Goal: Find specific page/section: Find specific page/section

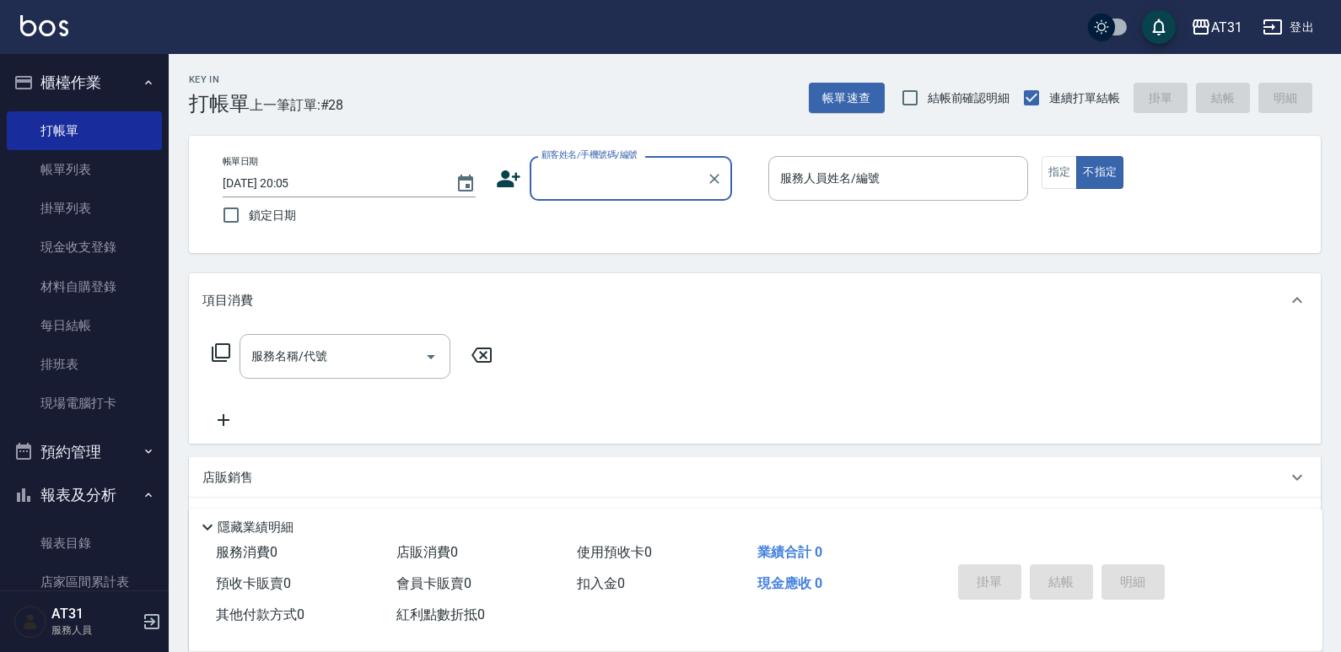
scroll to position [89, 0]
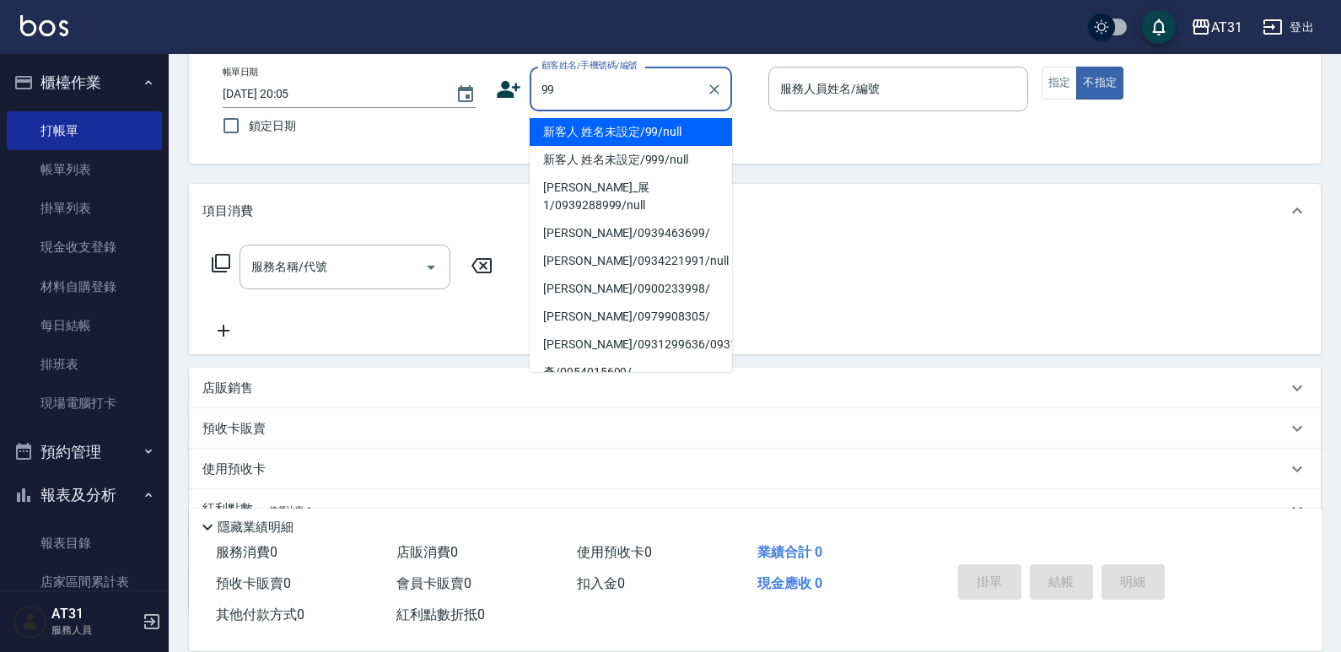
type input "新客人 姓名未設定/99/null"
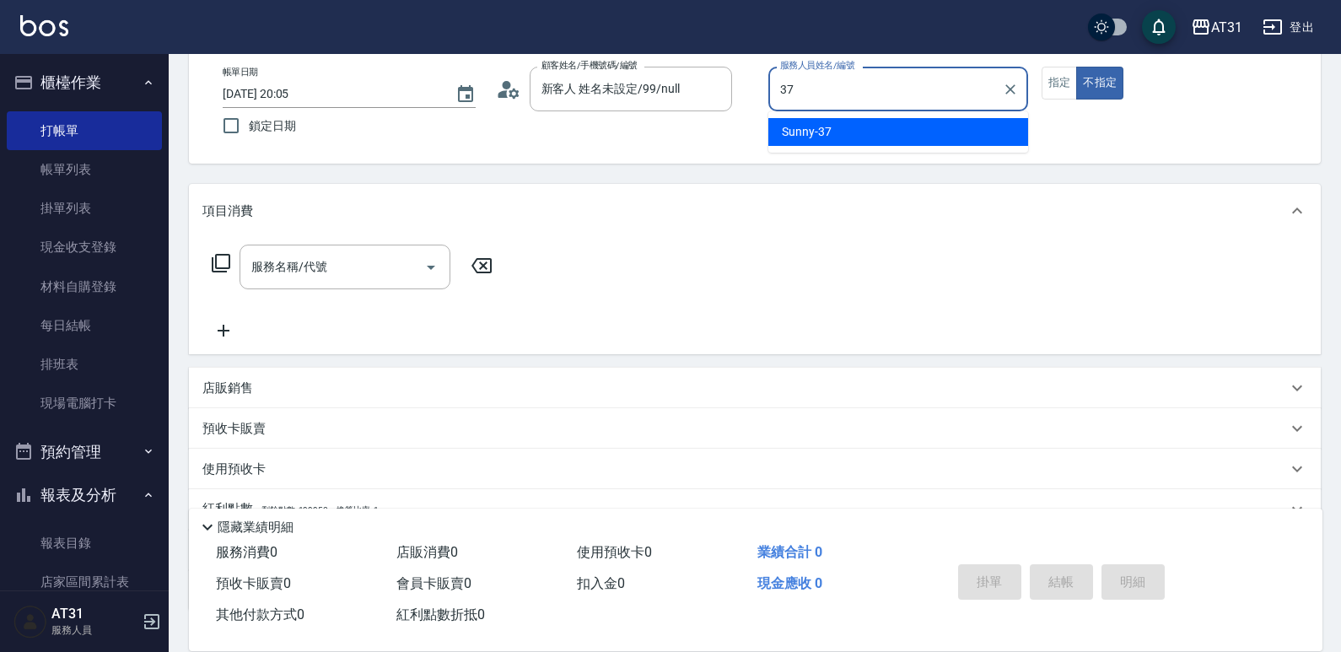
type input "Sunny-37"
type button "false"
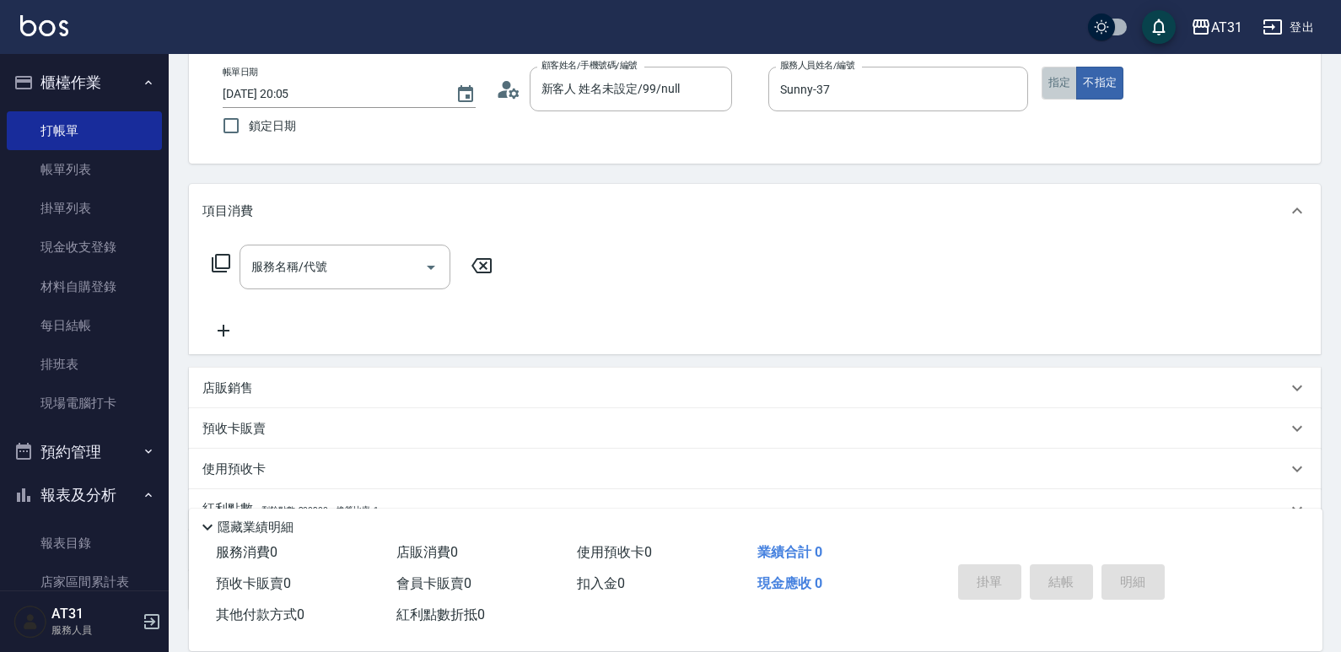
click at [1057, 89] on button "指定" at bounding box center [1060, 83] width 36 height 33
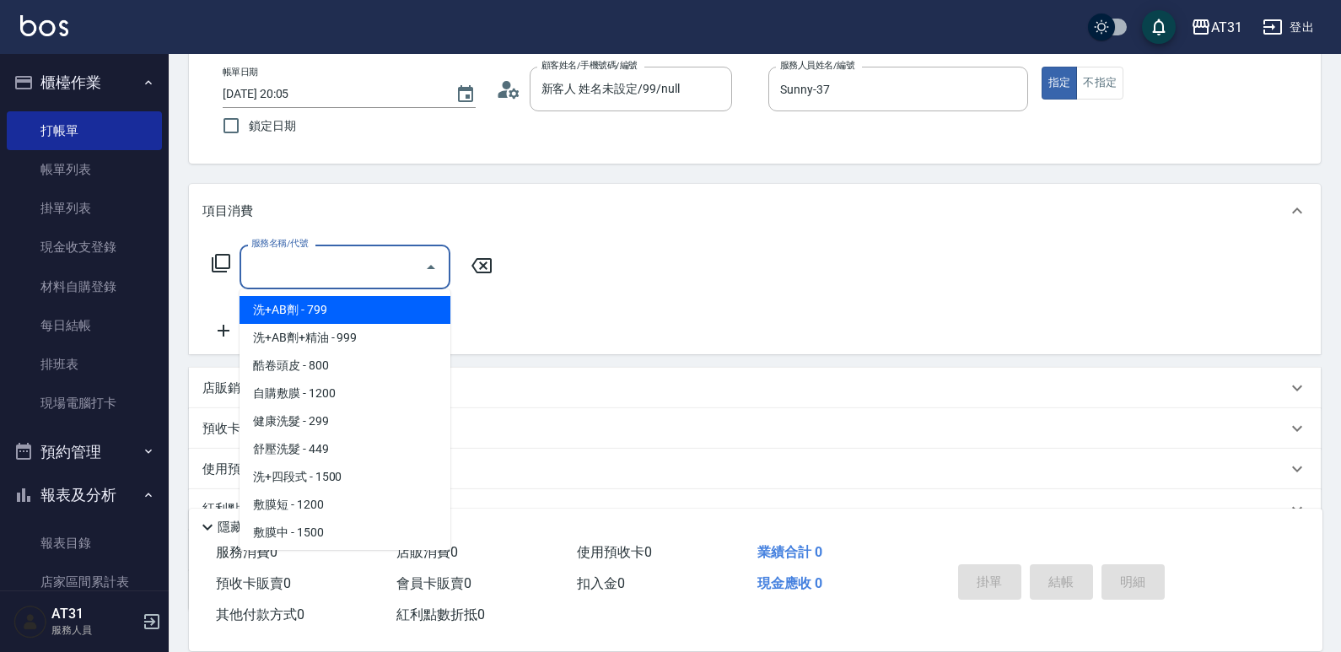
click at [274, 273] on input "服務名稱/代號" at bounding box center [332, 267] width 170 height 30
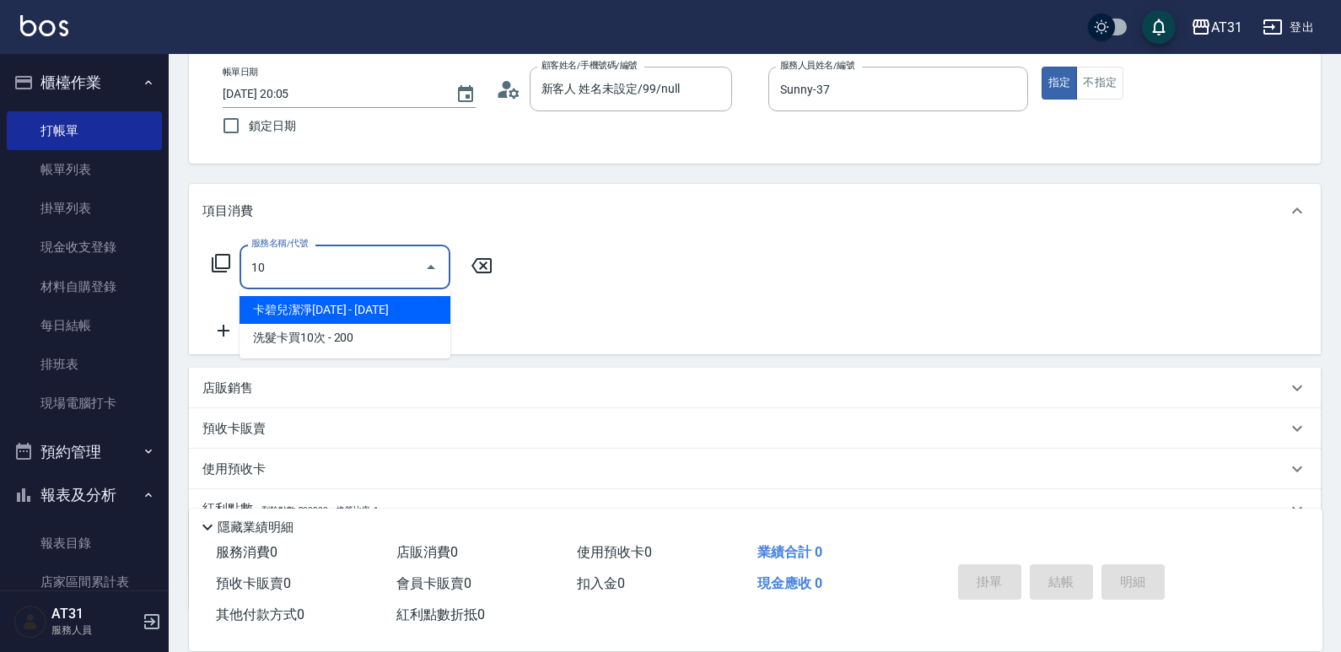
type input "101"
type input "70"
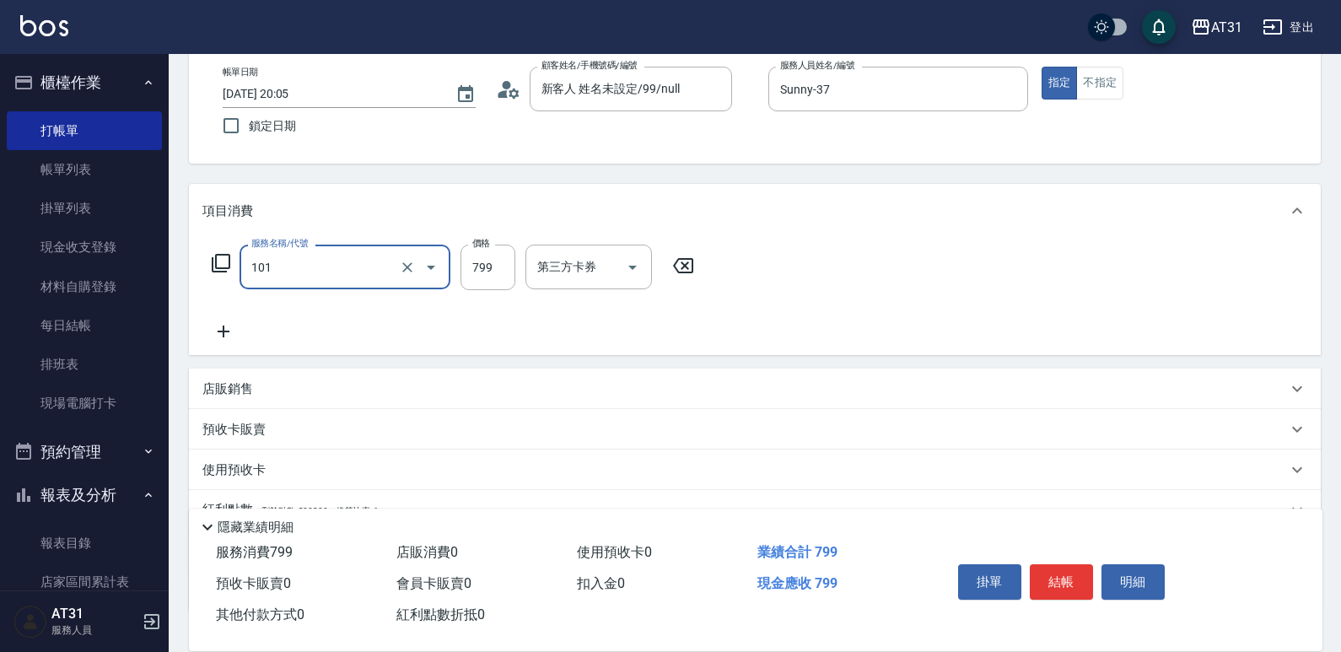
type input "洗+AB劑(101)"
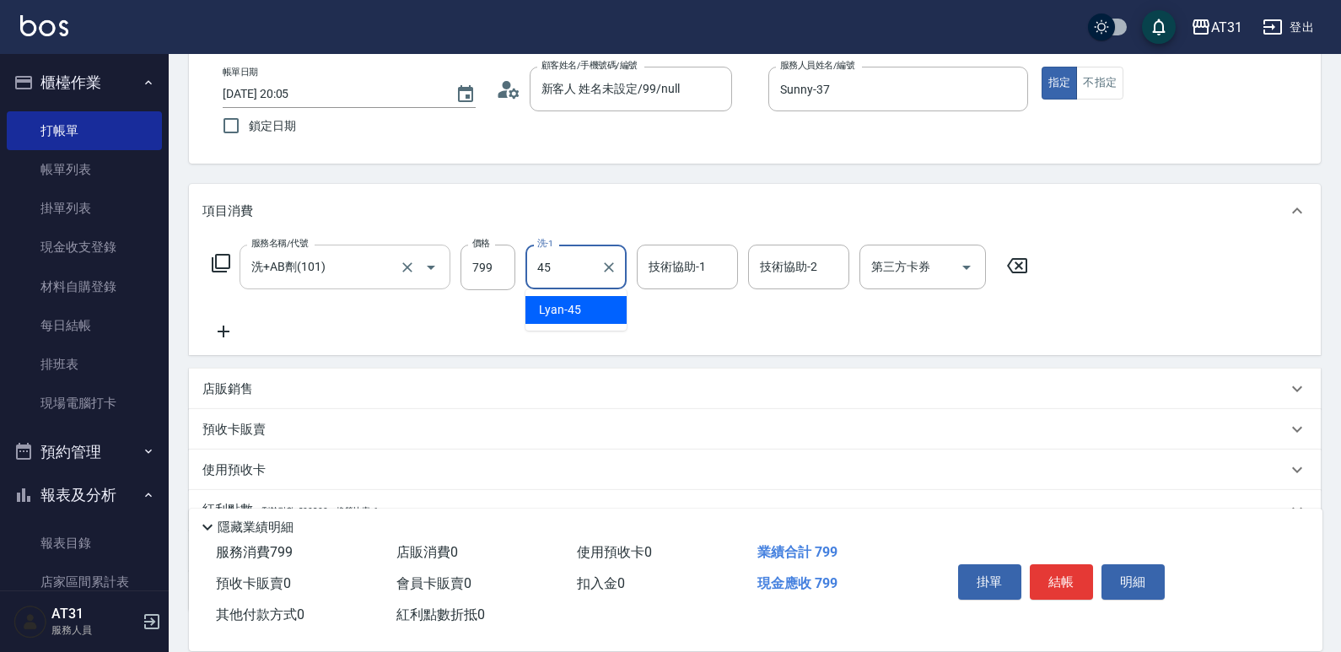
type input "Lyan-45"
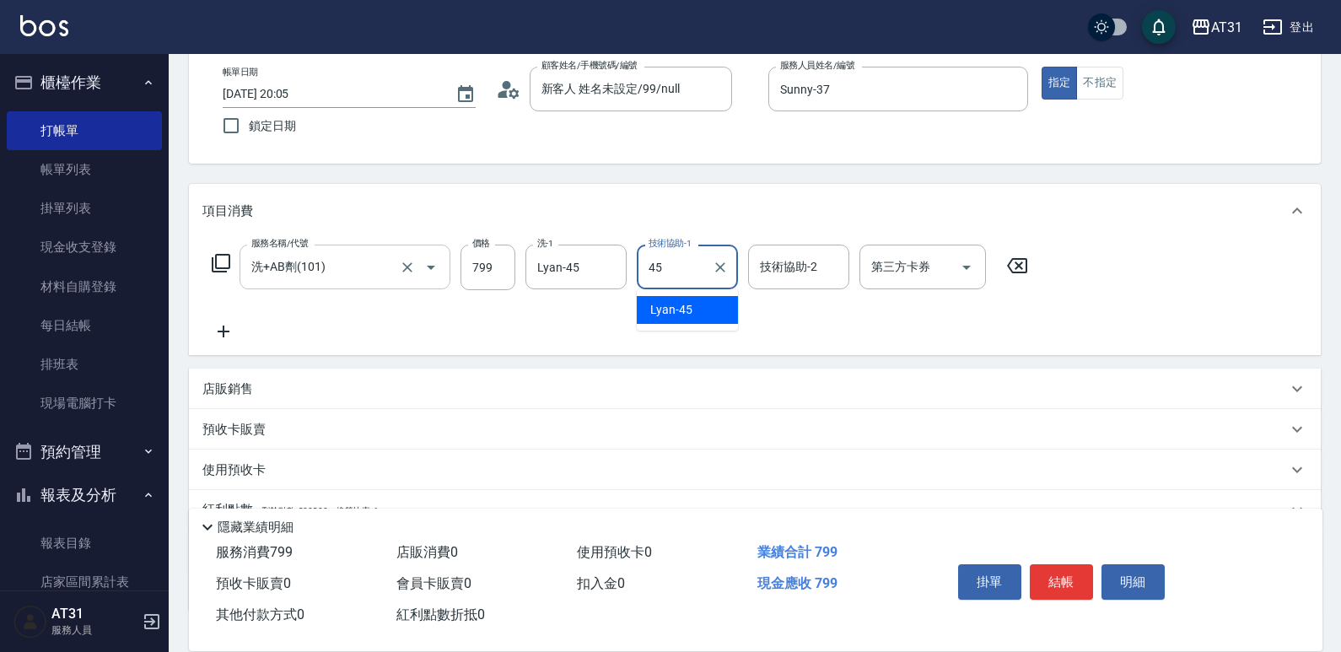
type input "Lyan-45"
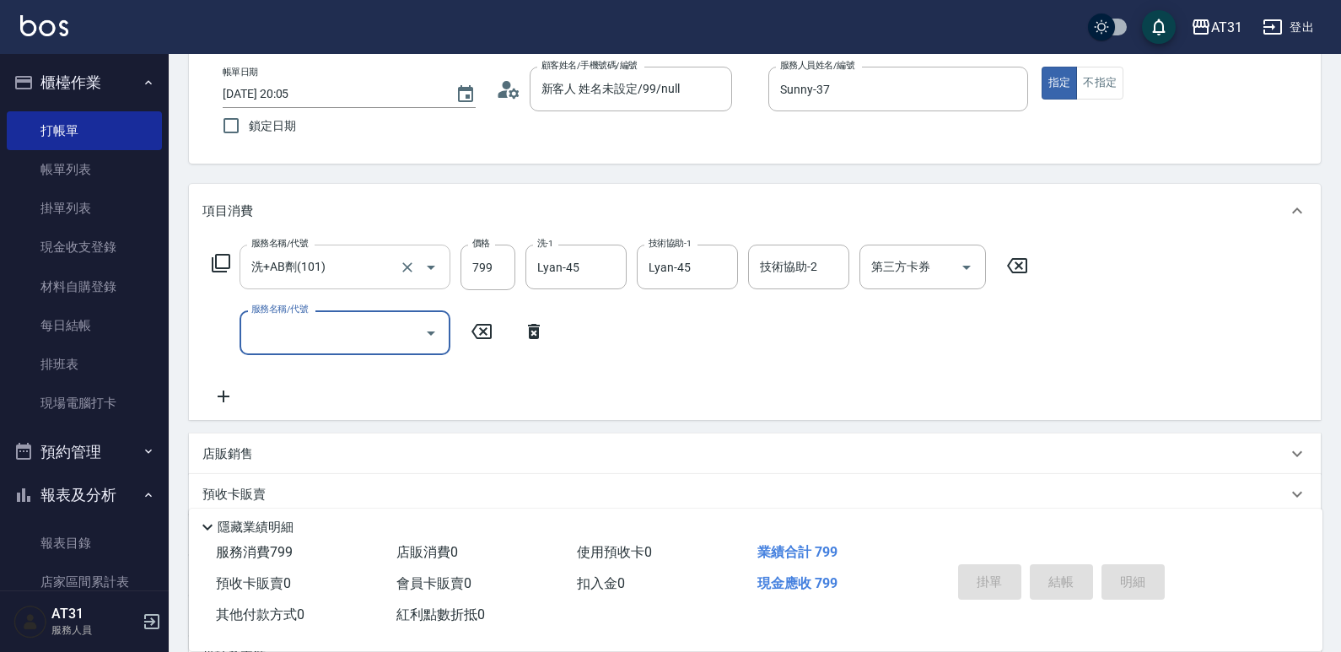
type input "[DATE] 21:01"
type input "0"
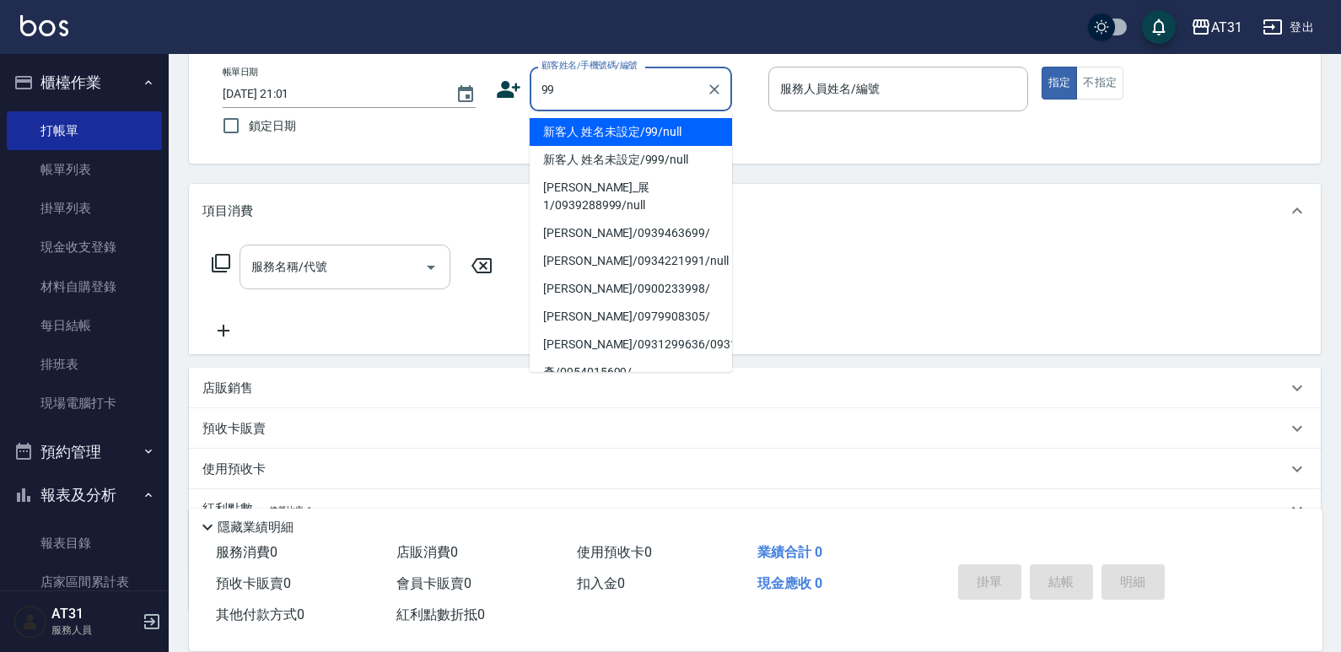
type input "新客人 姓名未設定/99/null"
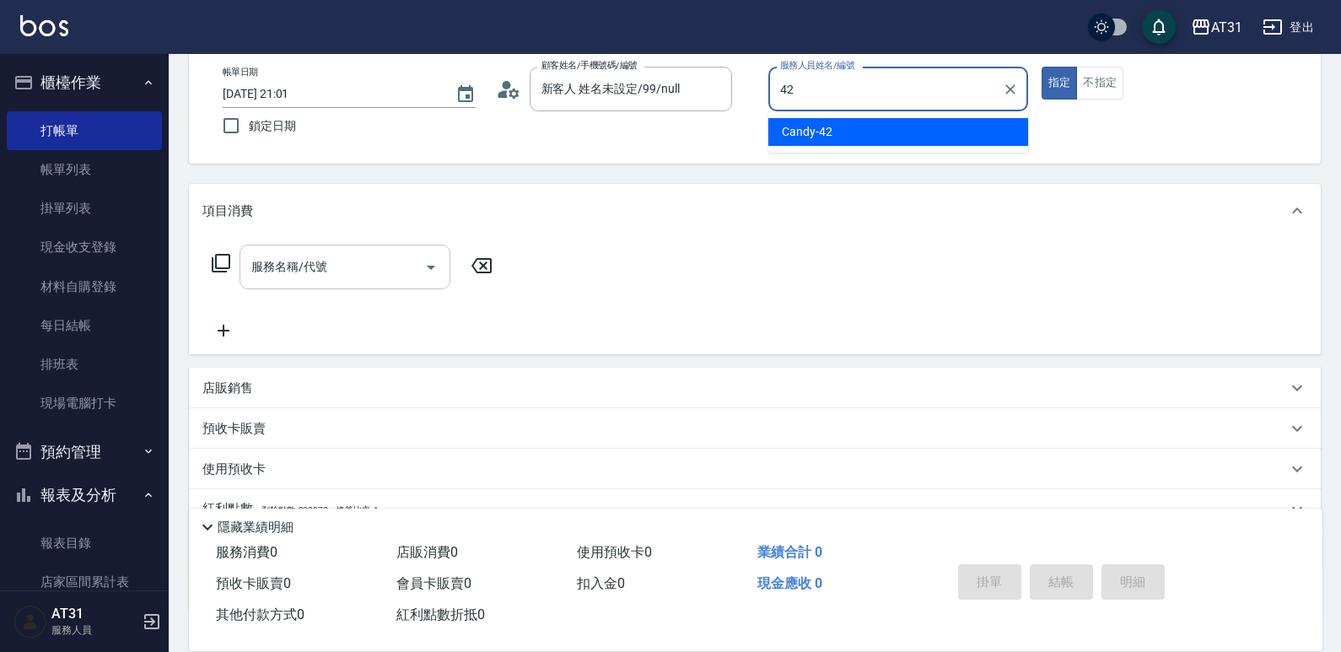
type input "Candy-42"
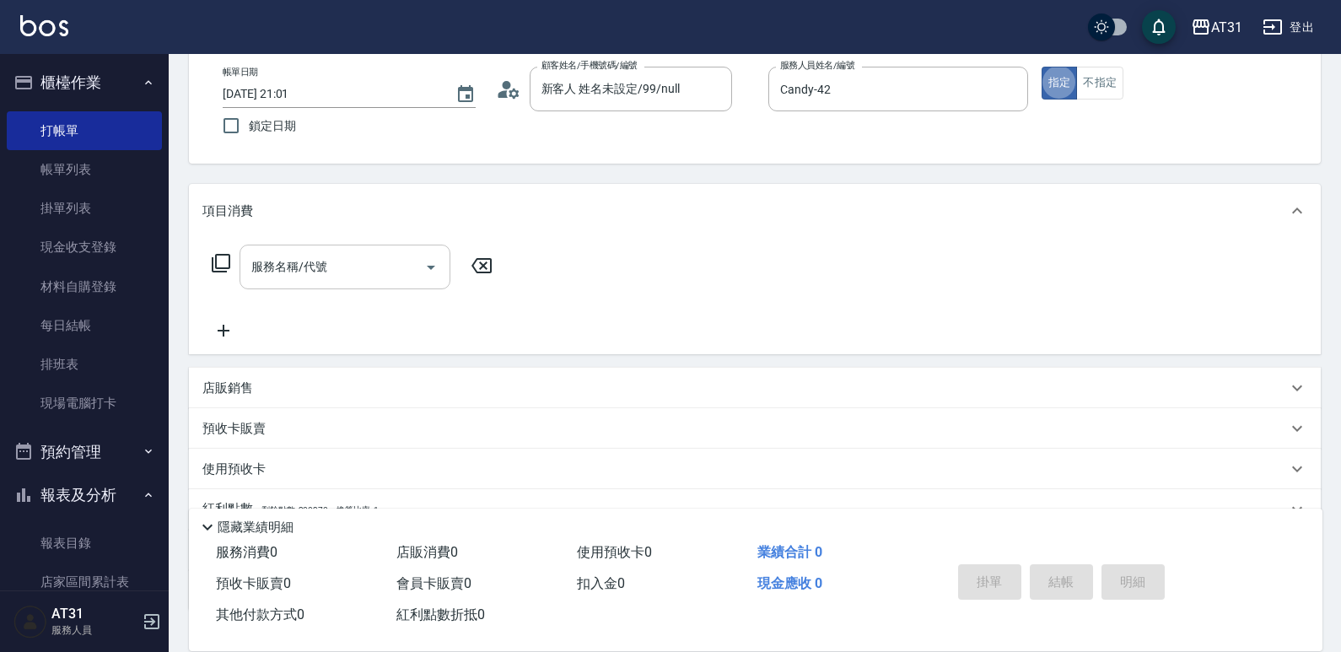
type button "true"
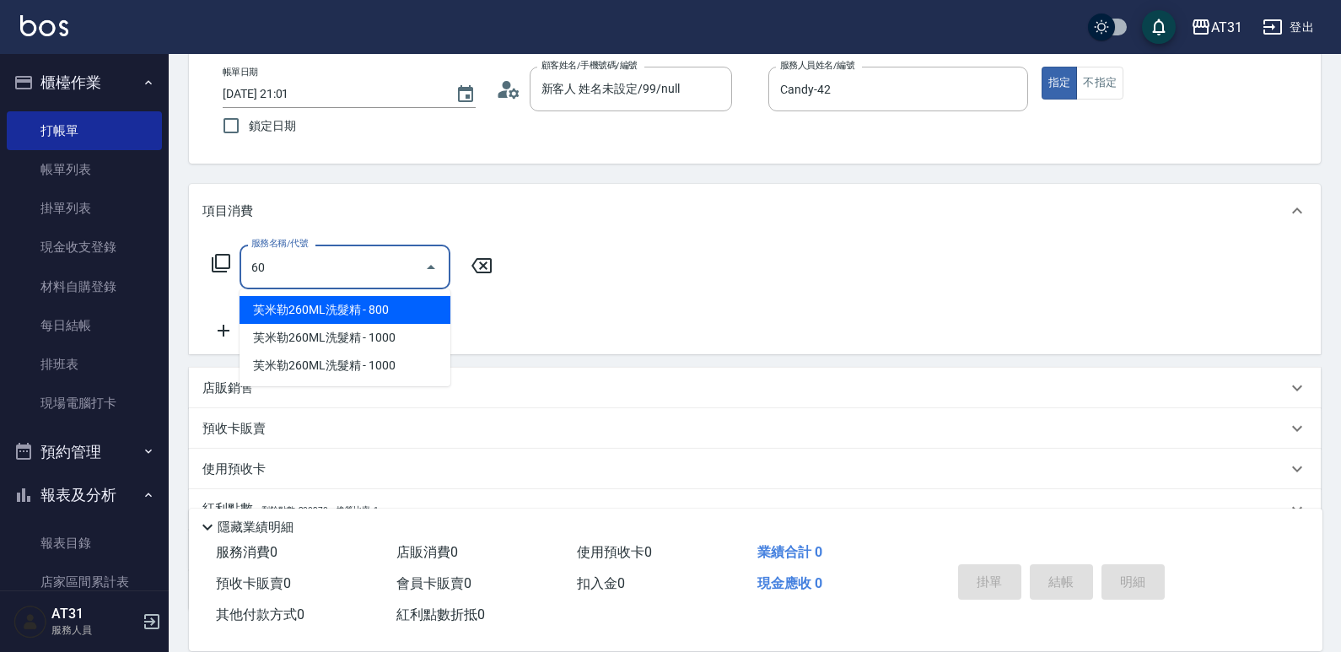
type input "609"
type input "110"
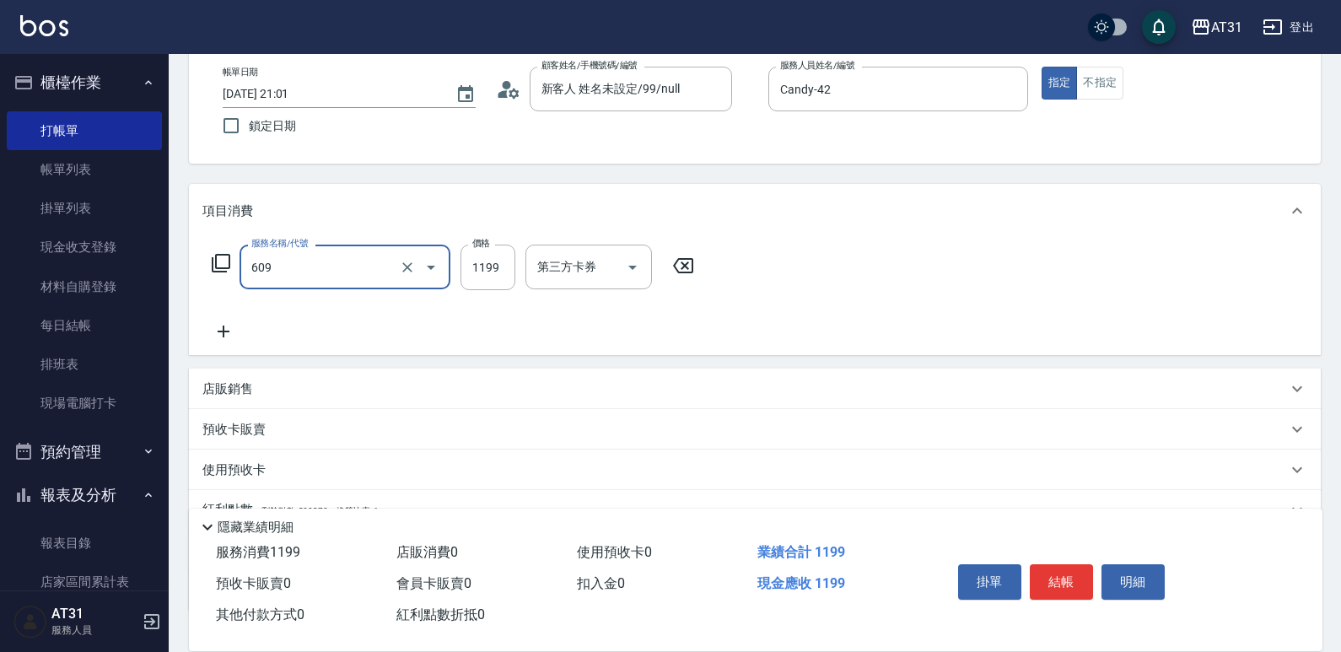
type input "自購三段(609)"
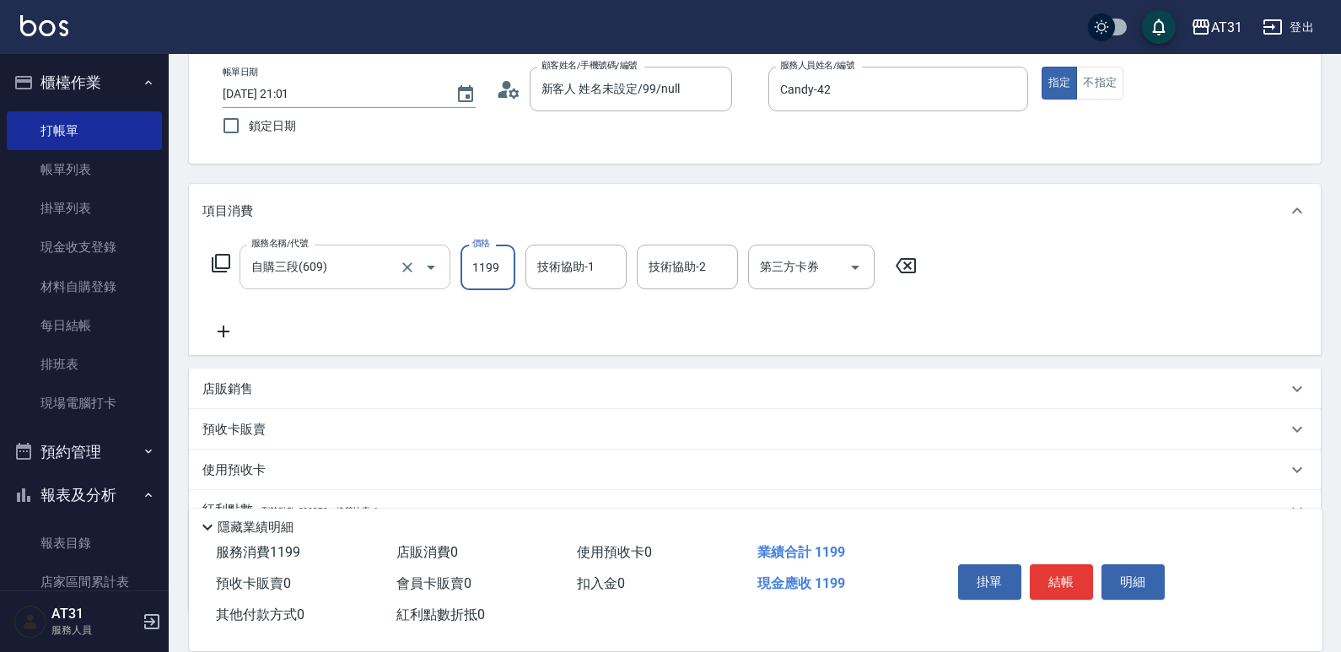
type input "0"
type input "30"
type input "300"
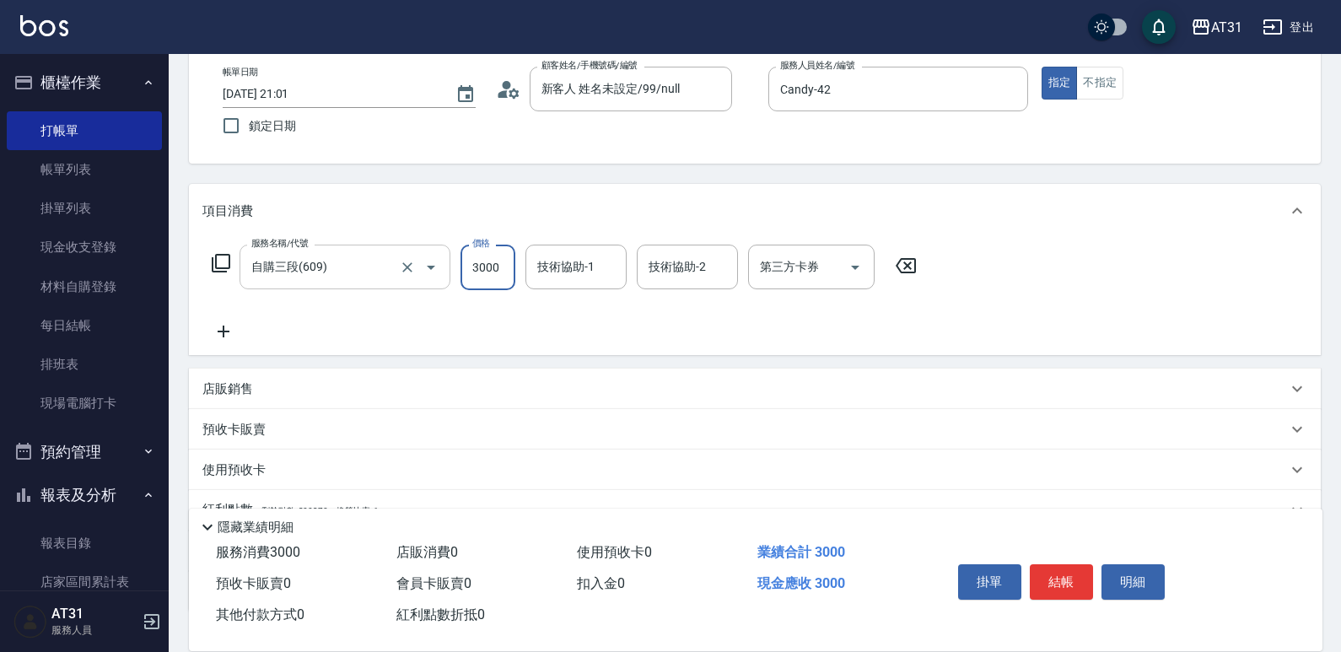
type input "3000"
type input "[PERSON_NAME]-46"
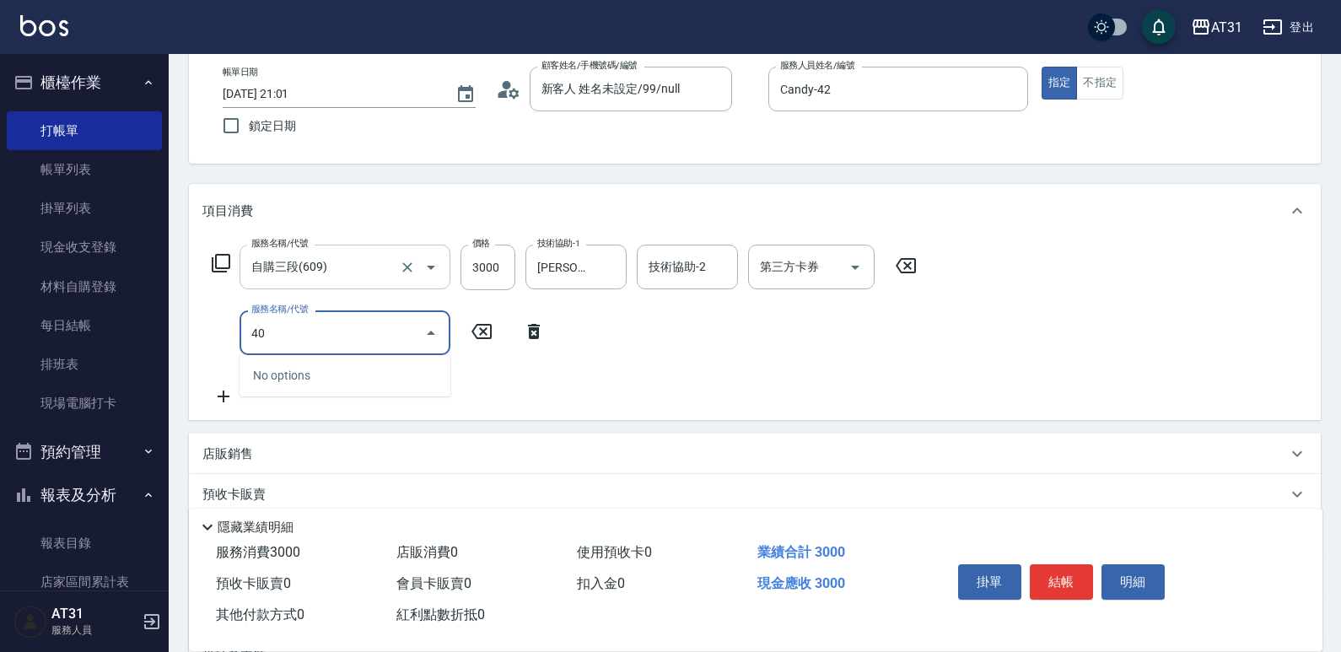
type input "4"
type input "201"
type input "320"
type input "洗髮(201)"
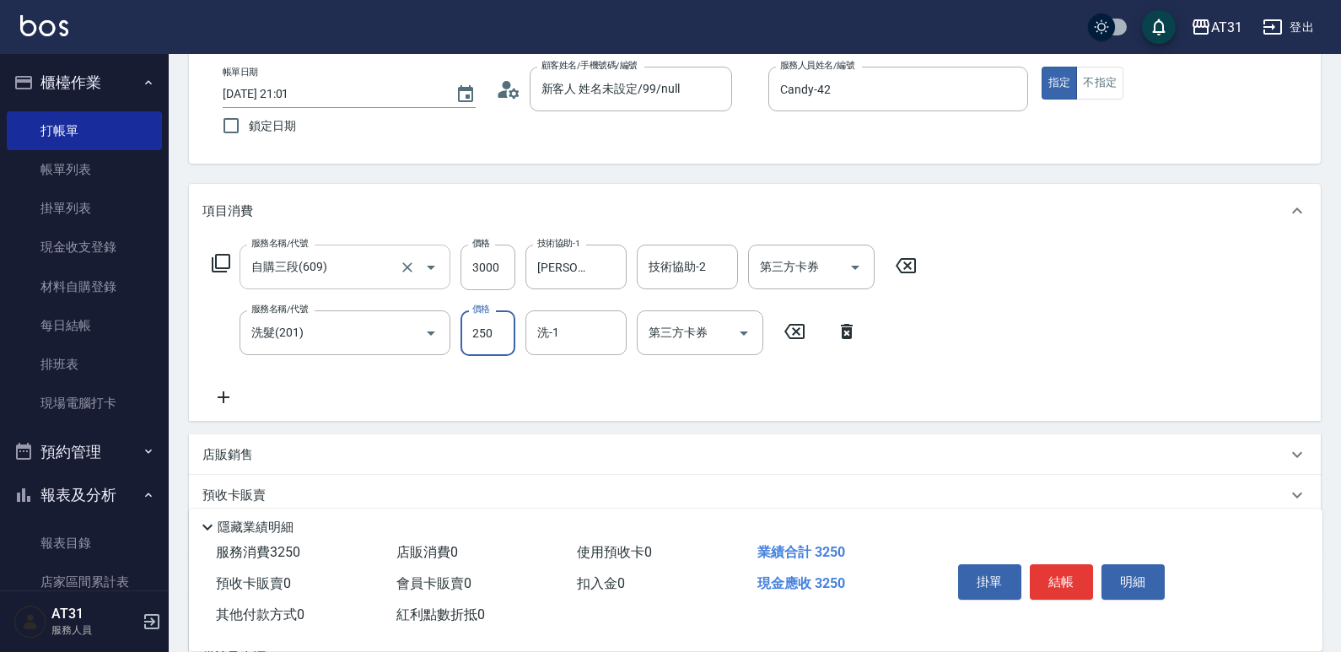
type input "300"
type input "40"
type input "340"
type input "400"
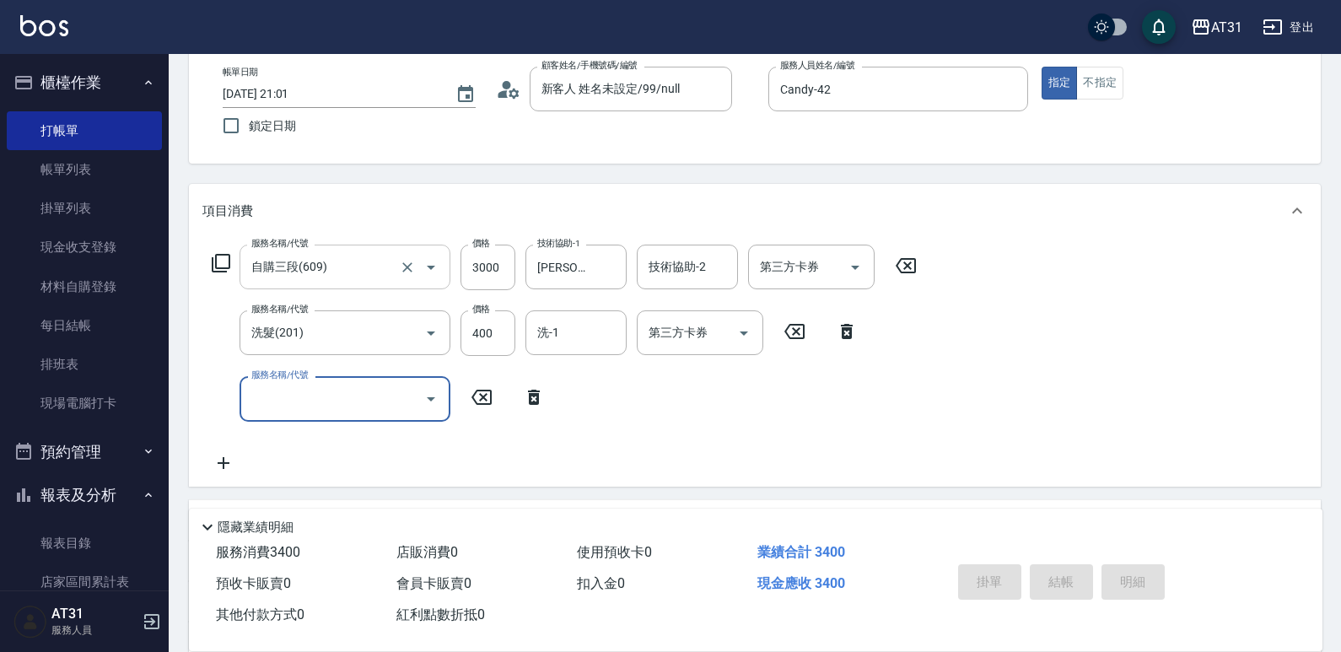
type input "[DATE] 21:02"
type input "0"
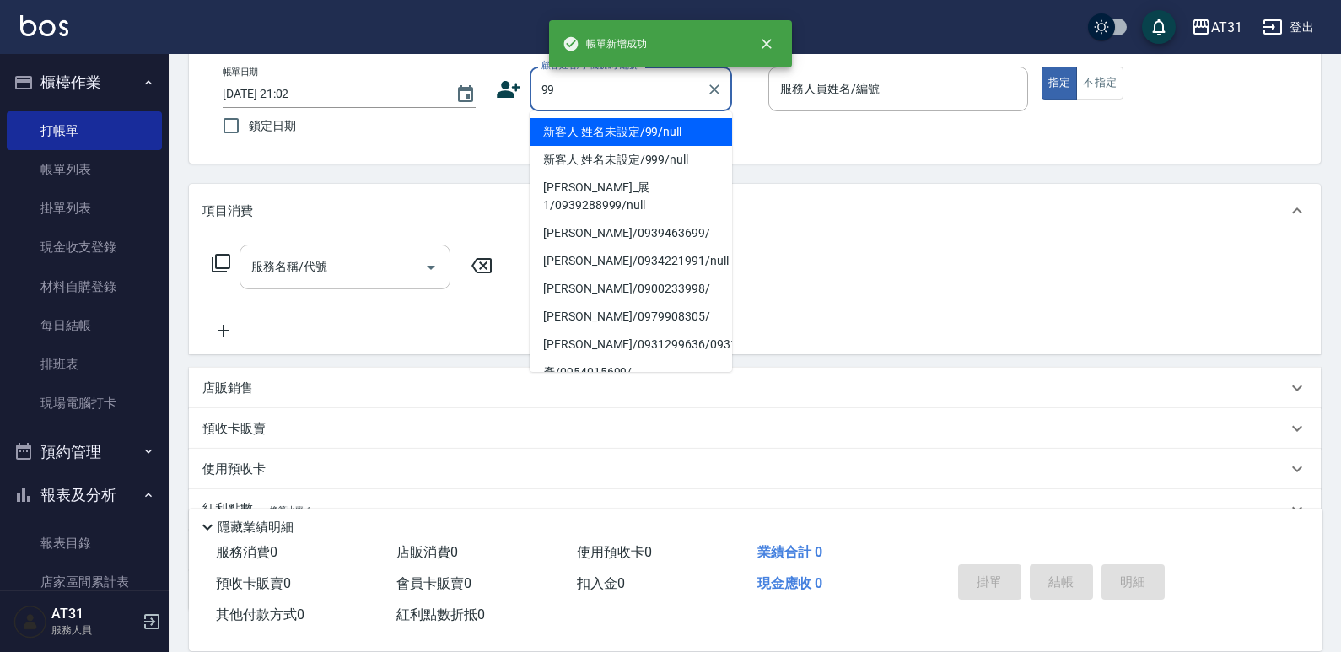
type input "新客人 姓名未設定/99/null"
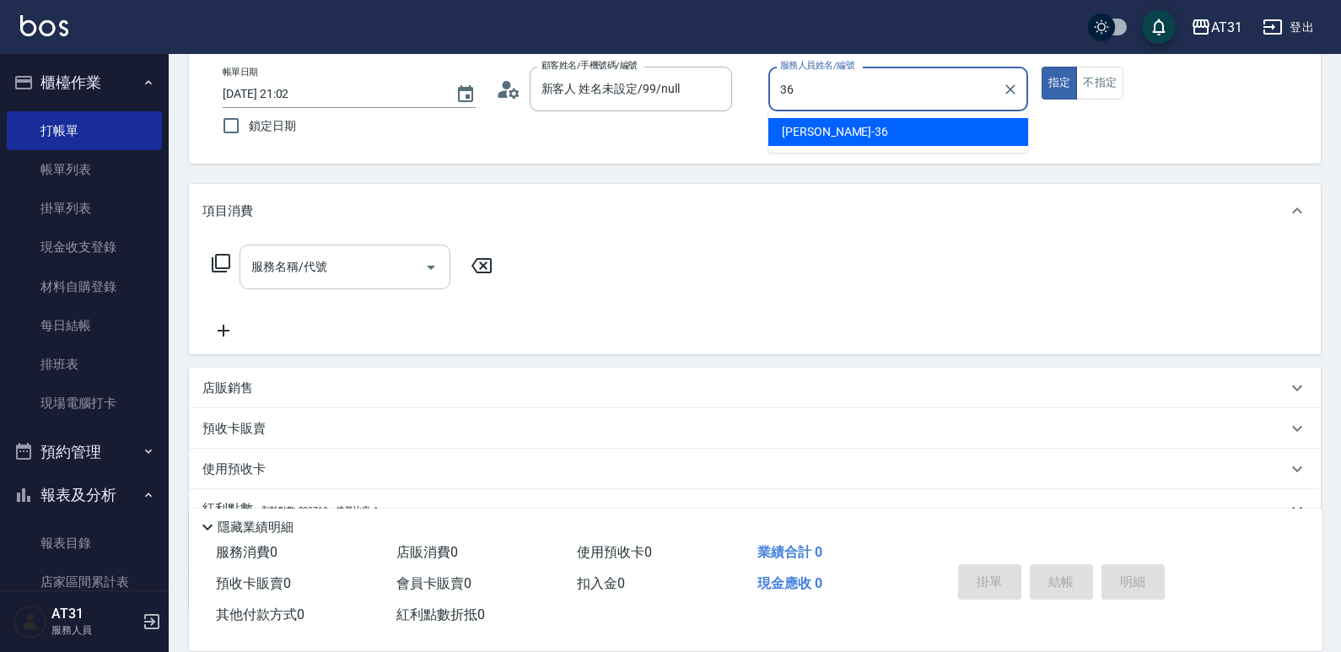
type input "[PERSON_NAME]-36"
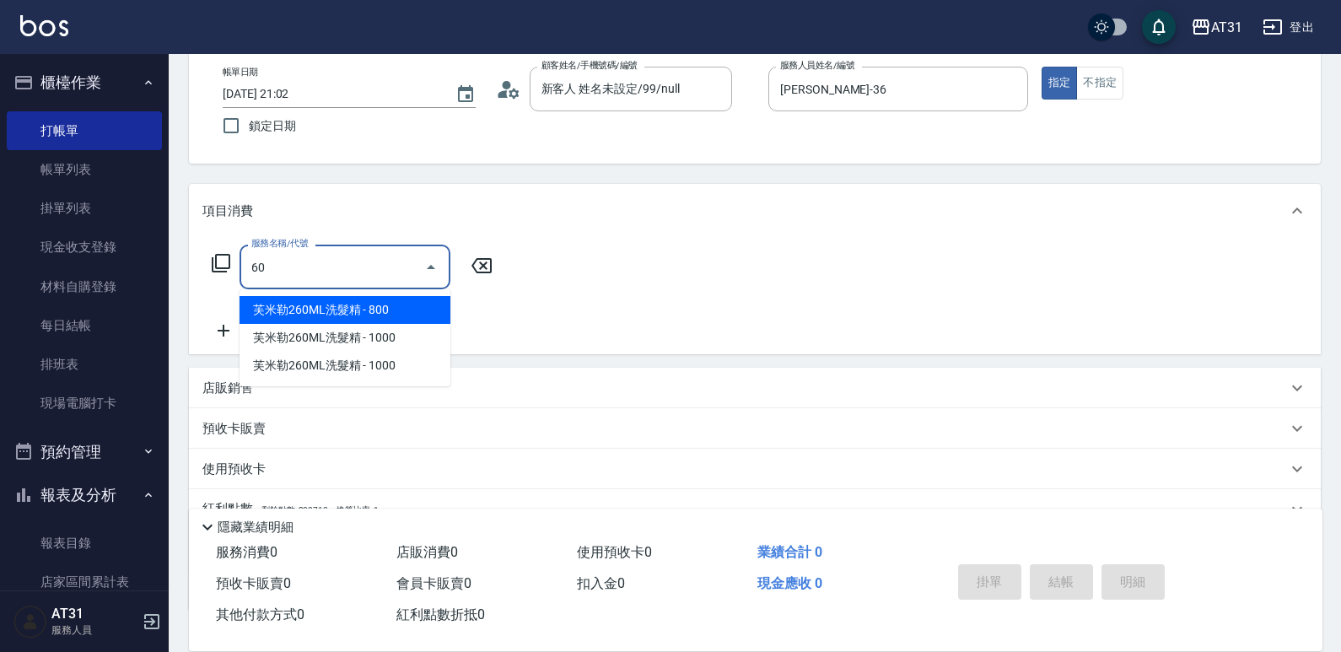
type input "609"
type input "110"
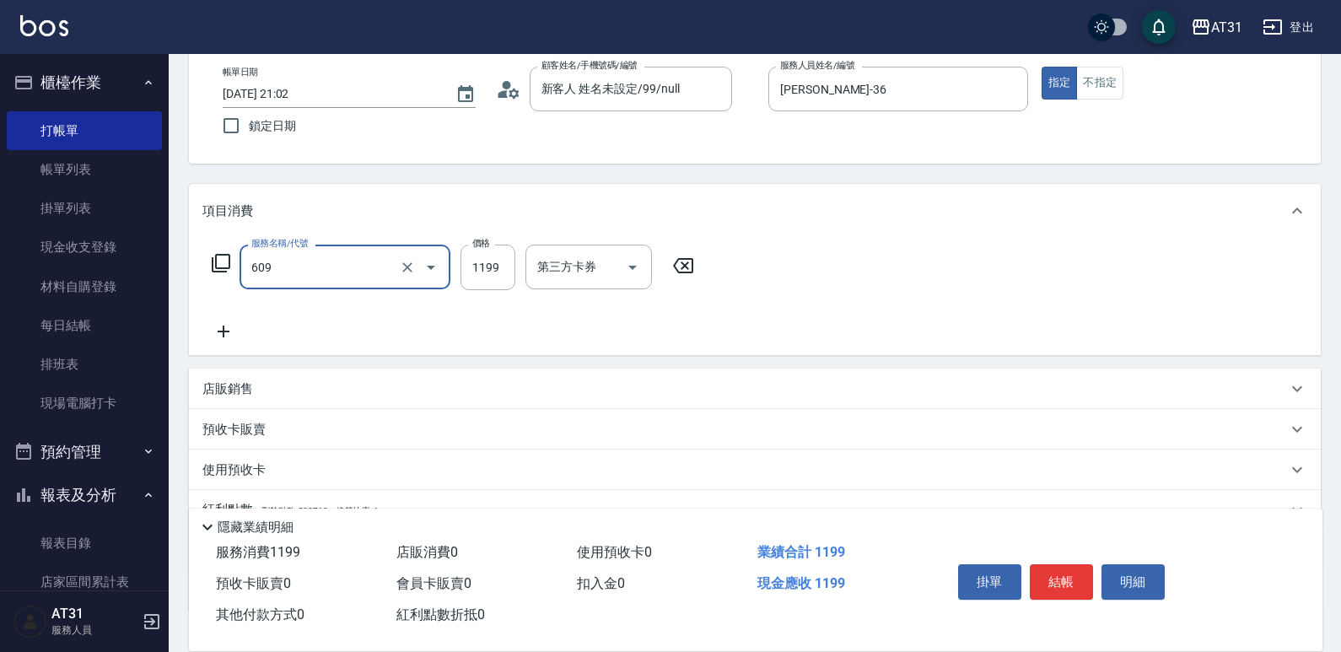
type input "自購三段(609)"
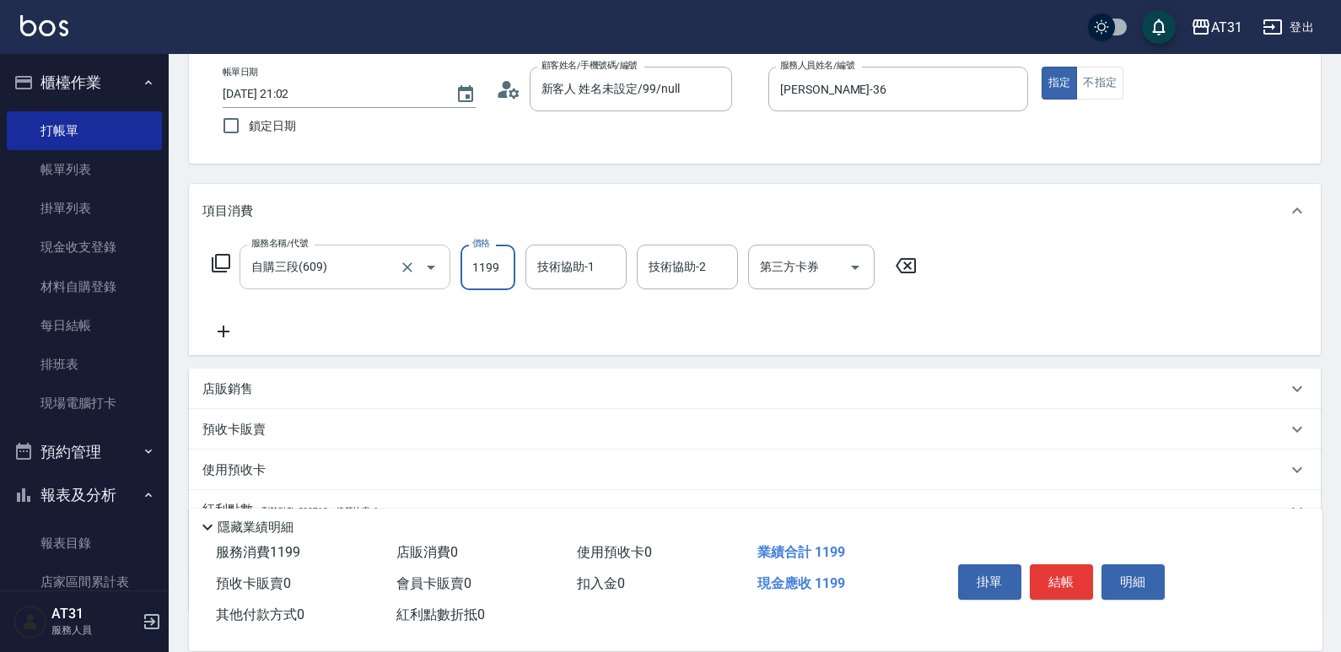
type input "0"
type input "200"
type input "2000"
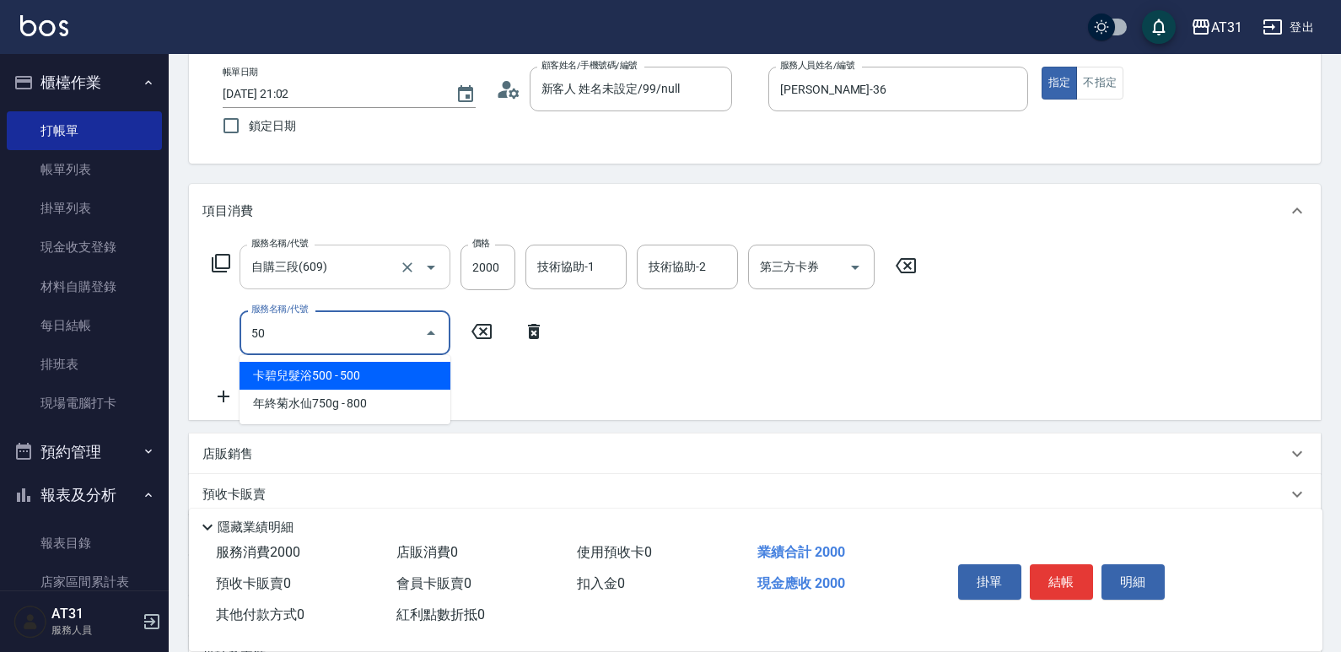
type input "501"
type input "360"
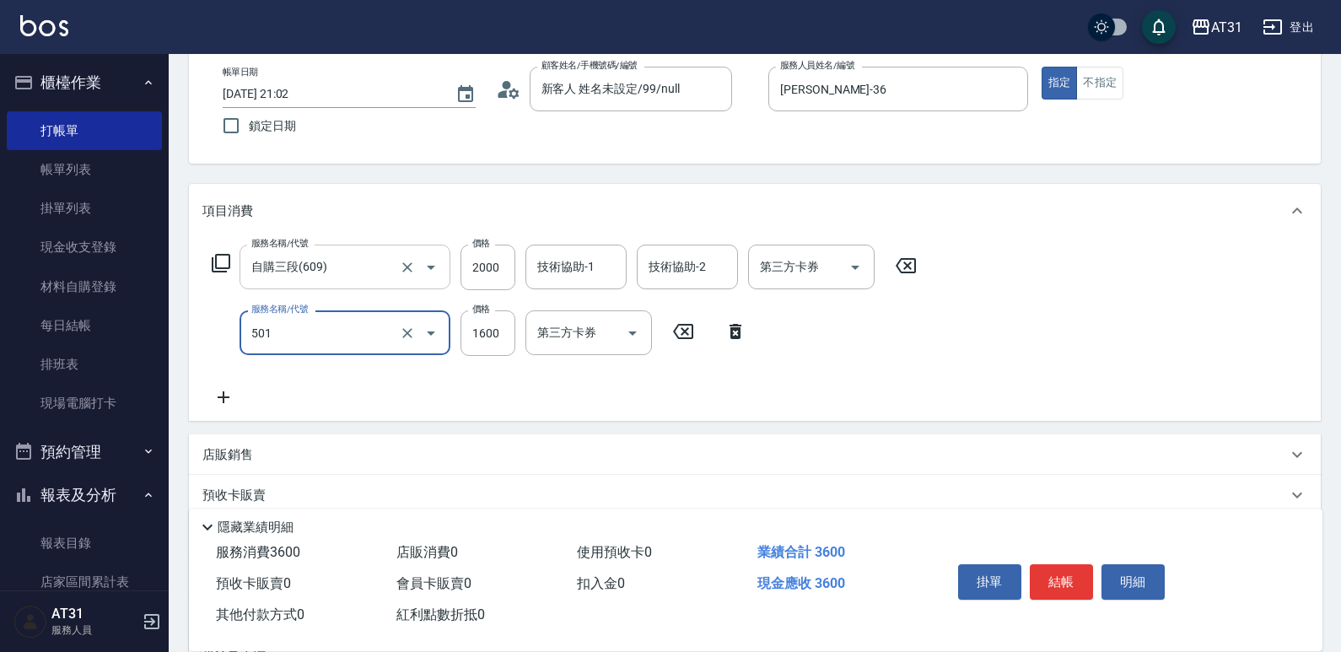
type input "染髮(501)"
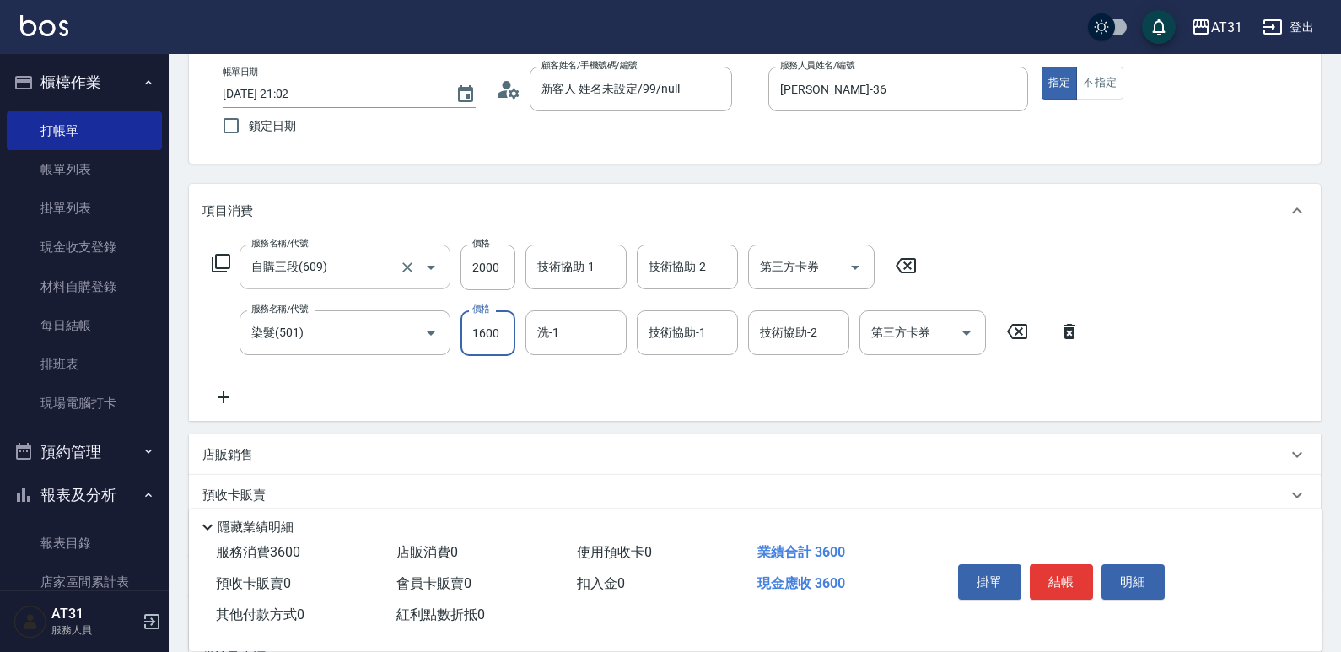
type input "200"
type input "15"
type input "210"
type input "150"
type input "350"
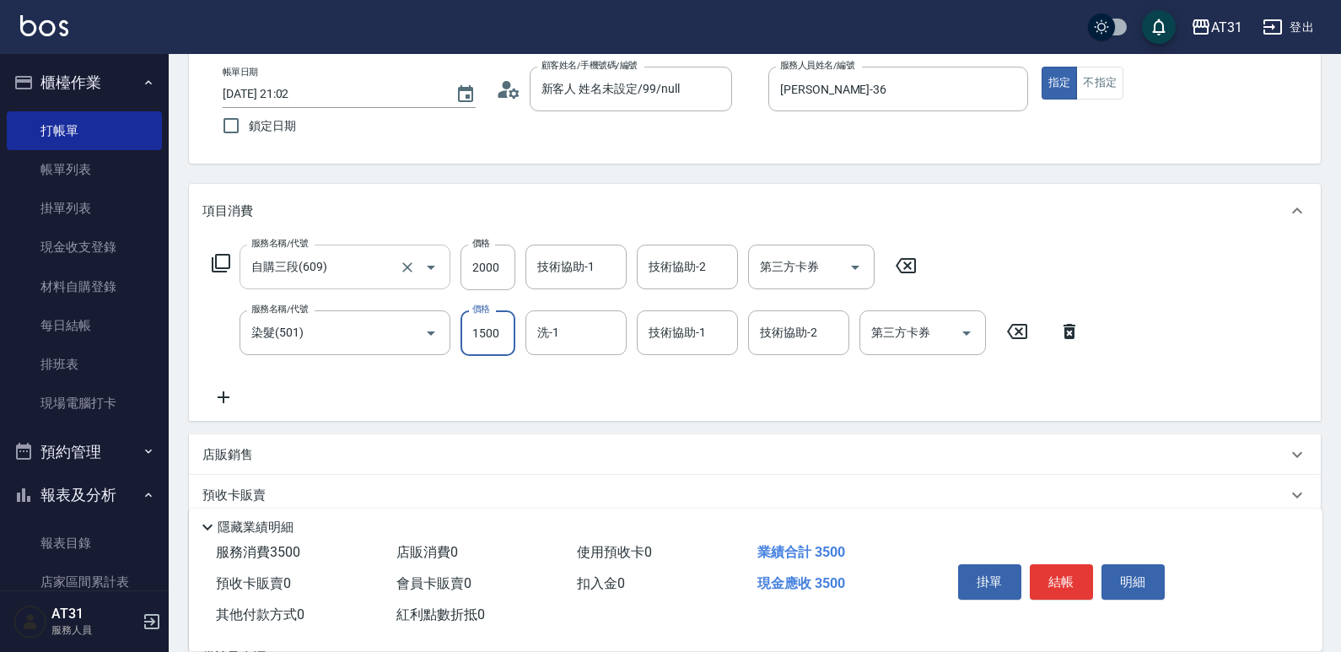
type input "1500"
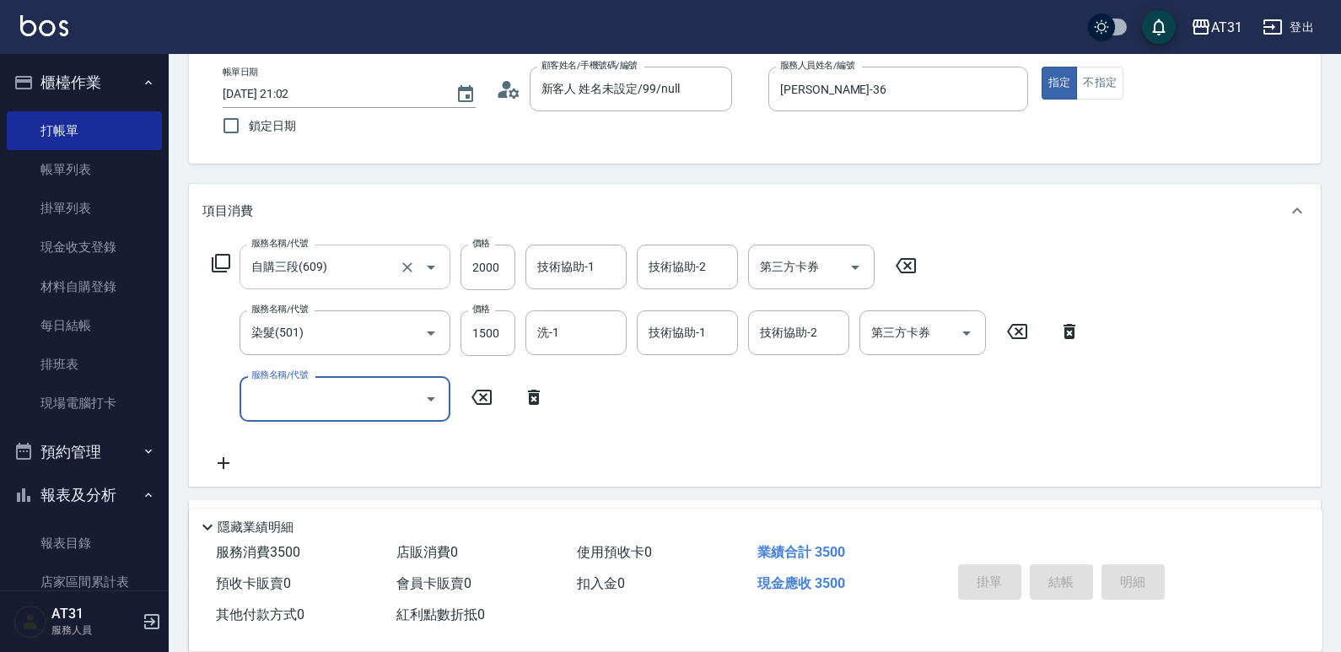
type input "0"
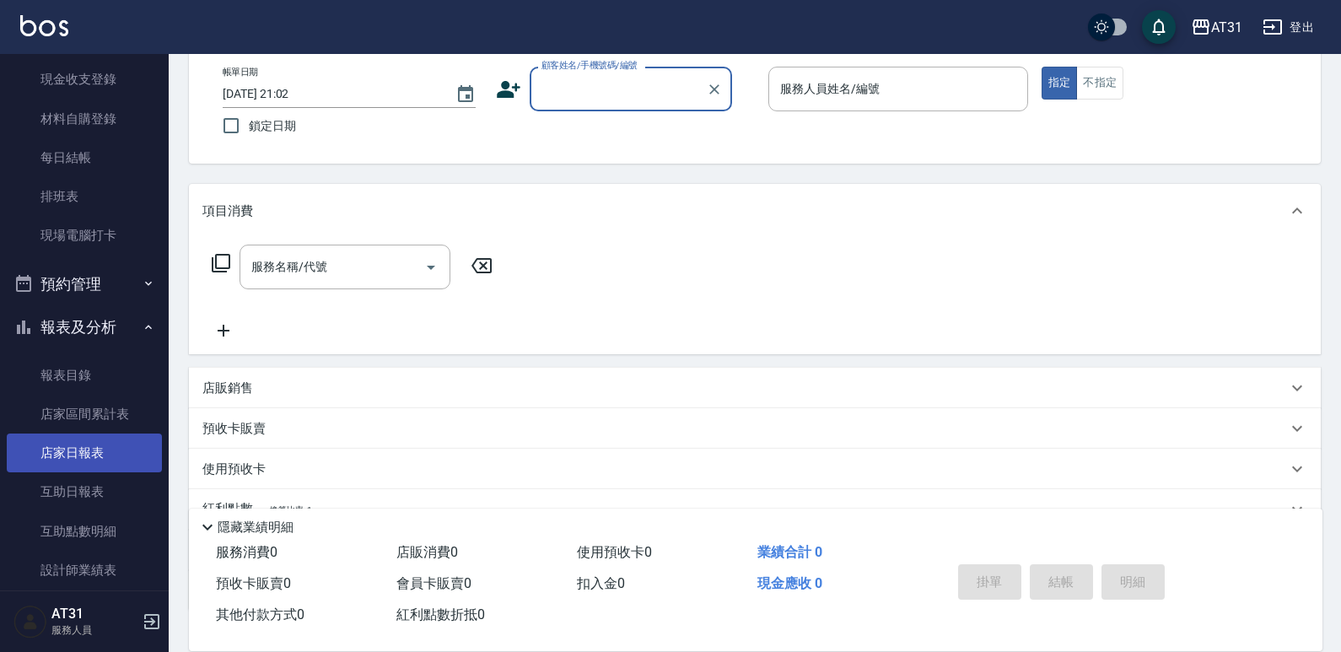
scroll to position [169, 0]
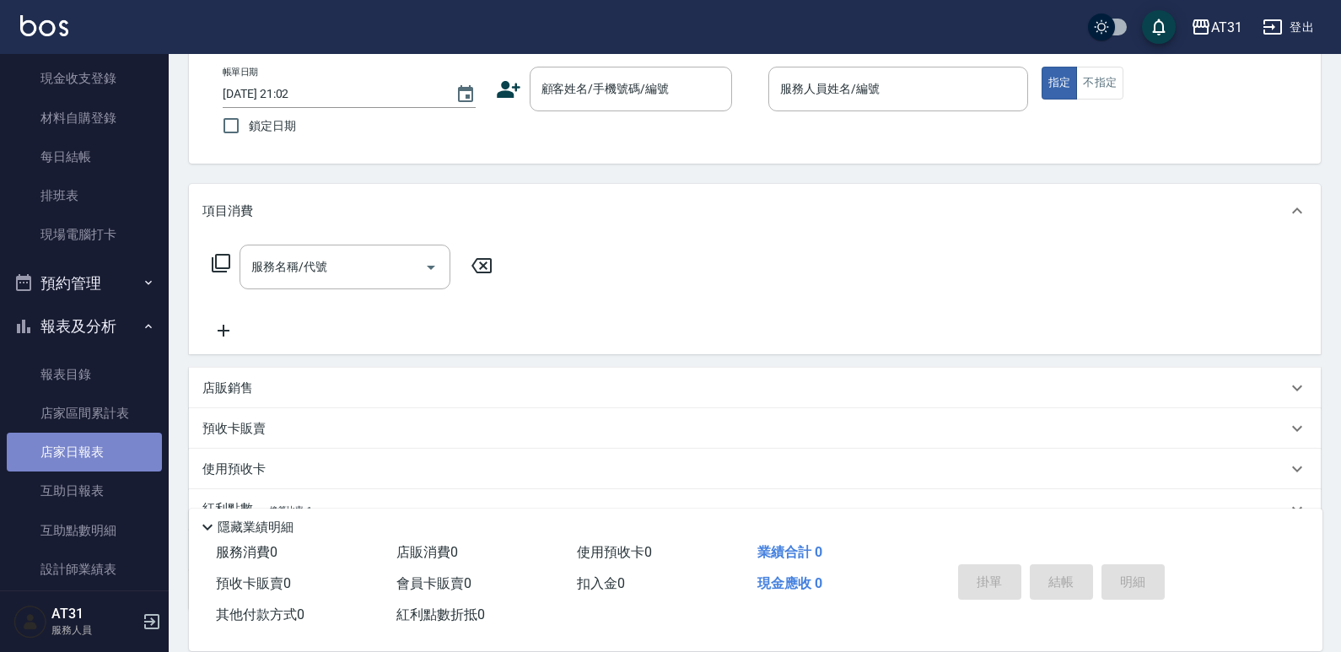
click at [84, 445] on link "店家日報表" at bounding box center [84, 452] width 155 height 39
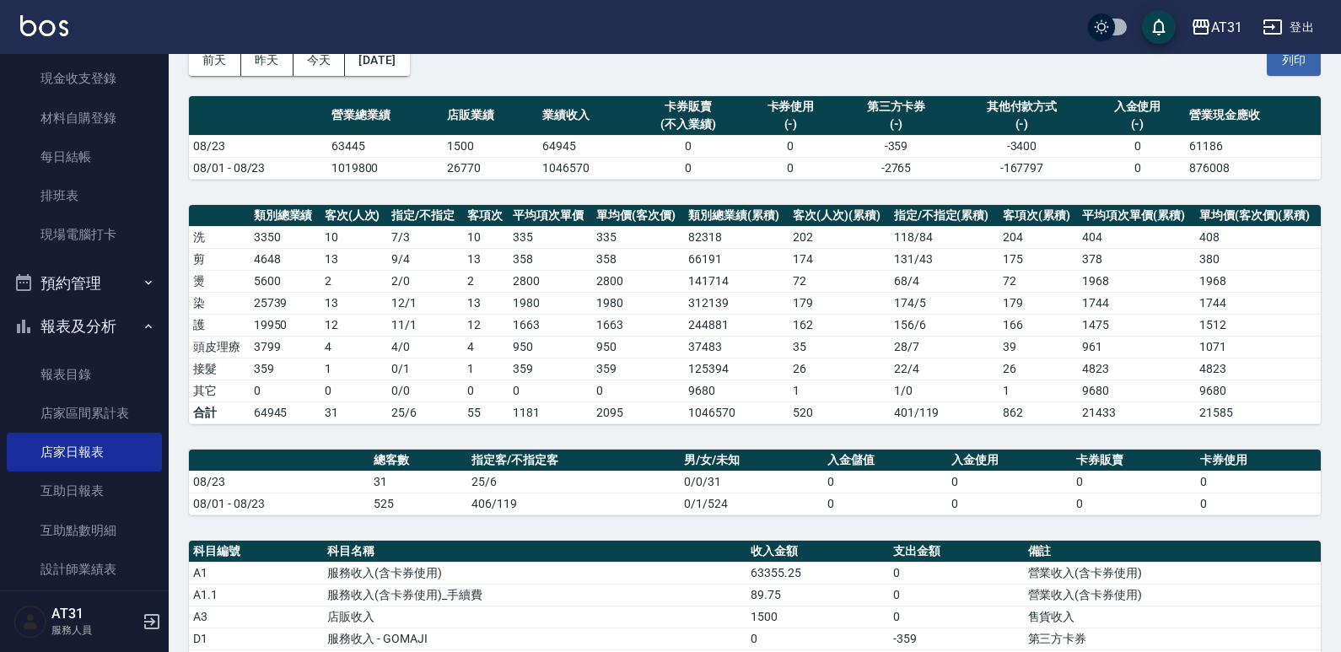
scroll to position [156, 0]
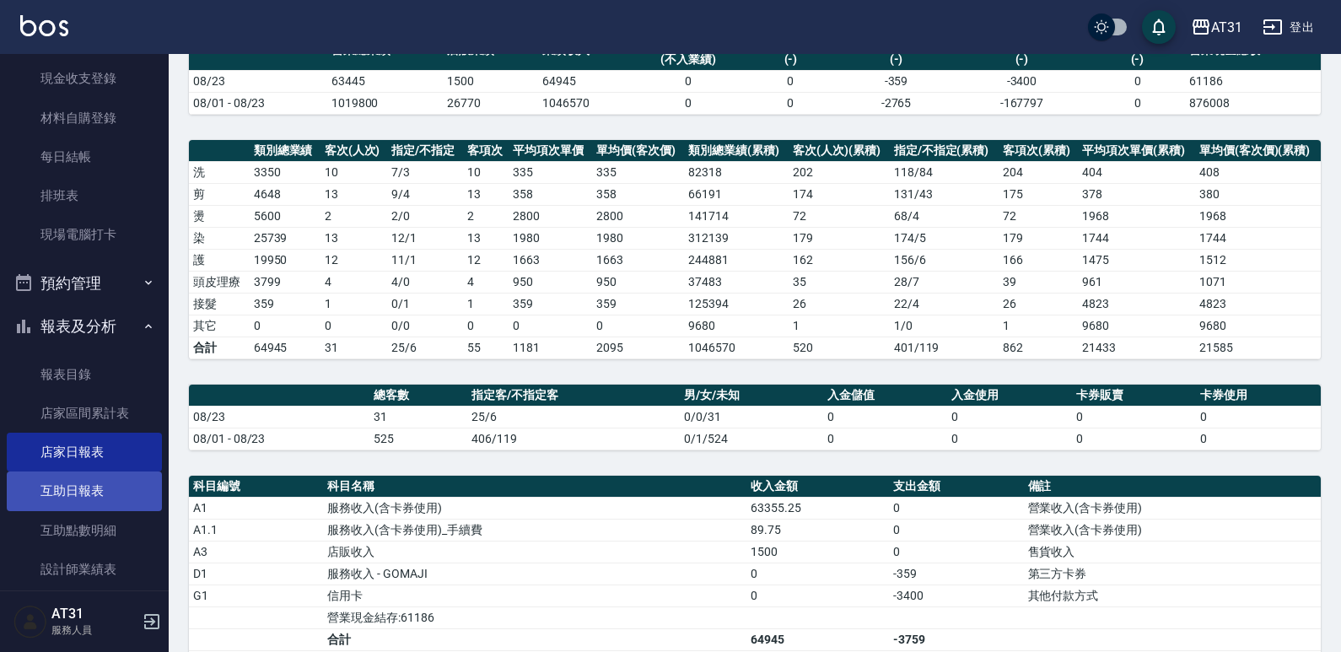
click at [14, 497] on link "互助日報表" at bounding box center [84, 491] width 155 height 39
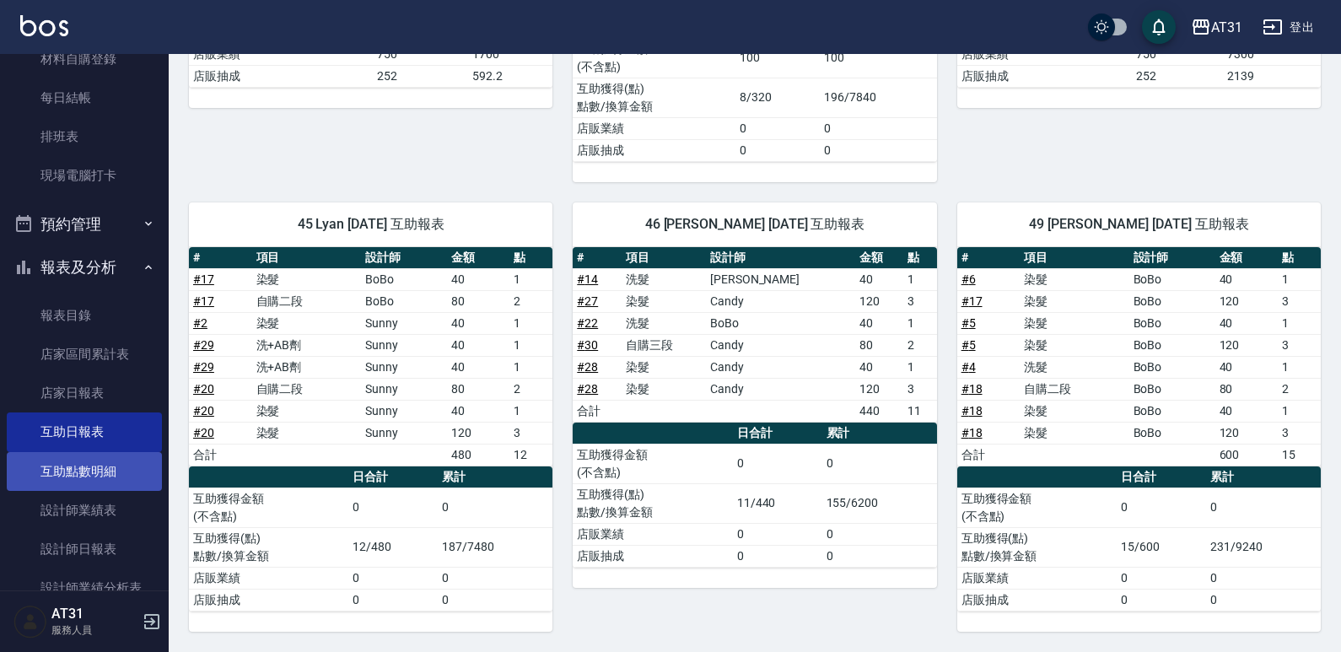
scroll to position [337, 0]
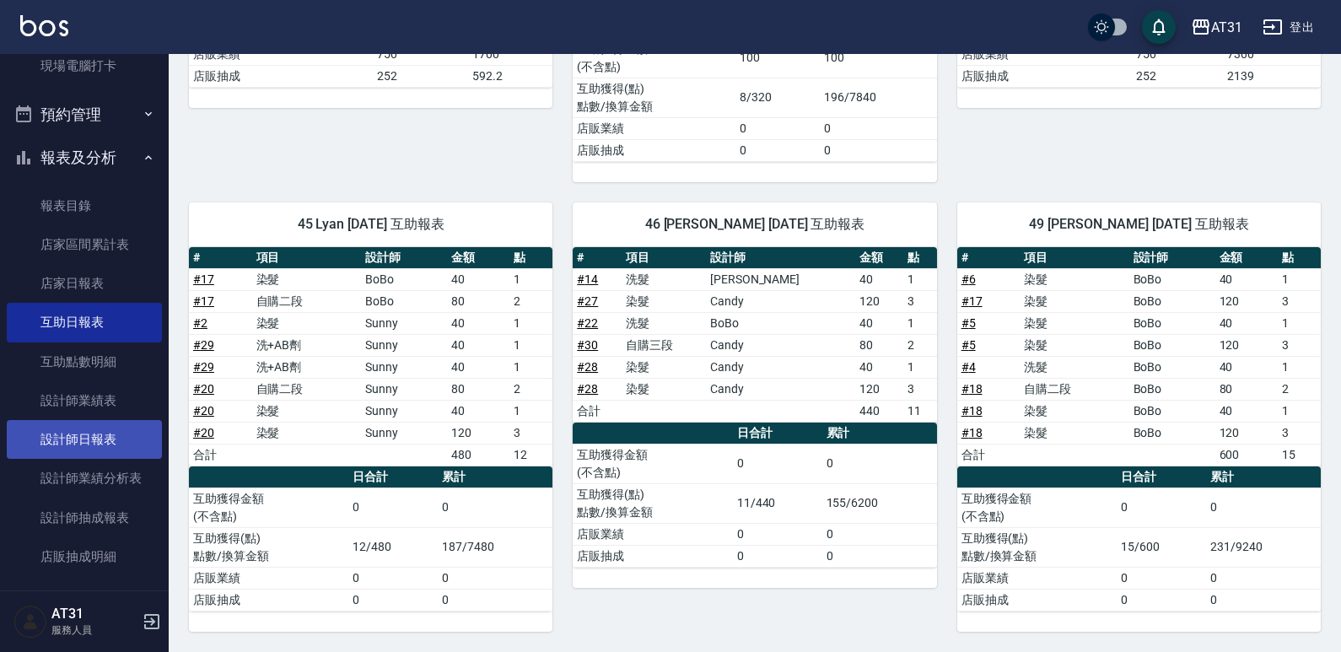
click at [79, 422] on link "設計師日報表" at bounding box center [84, 439] width 155 height 39
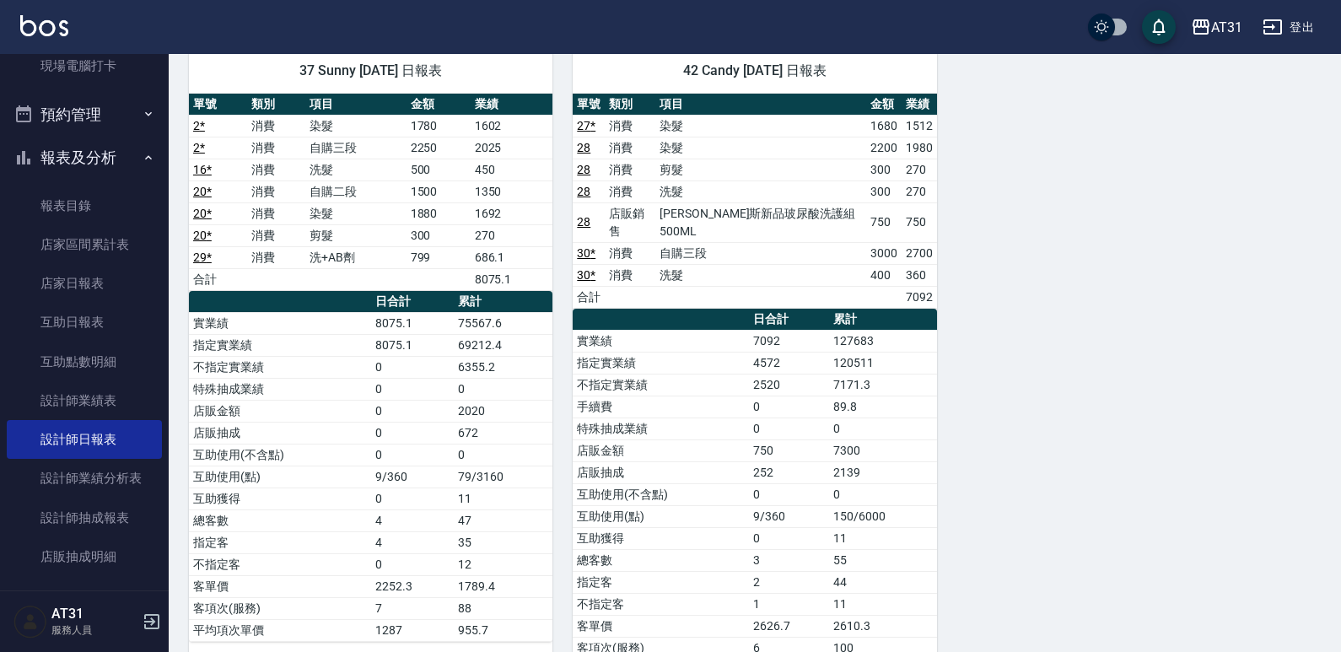
scroll to position [1490, 0]
